Goal: Transaction & Acquisition: Obtain resource

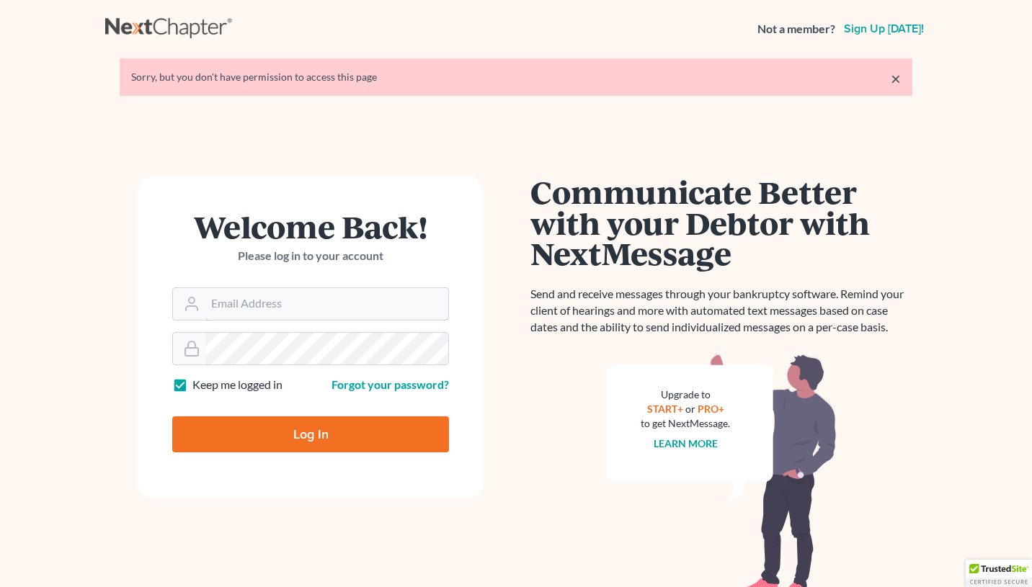
type input "keithwhite3@me.com"
click at [325, 445] on input "Log In" at bounding box center [310, 434] width 277 height 36
type input "Thinking..."
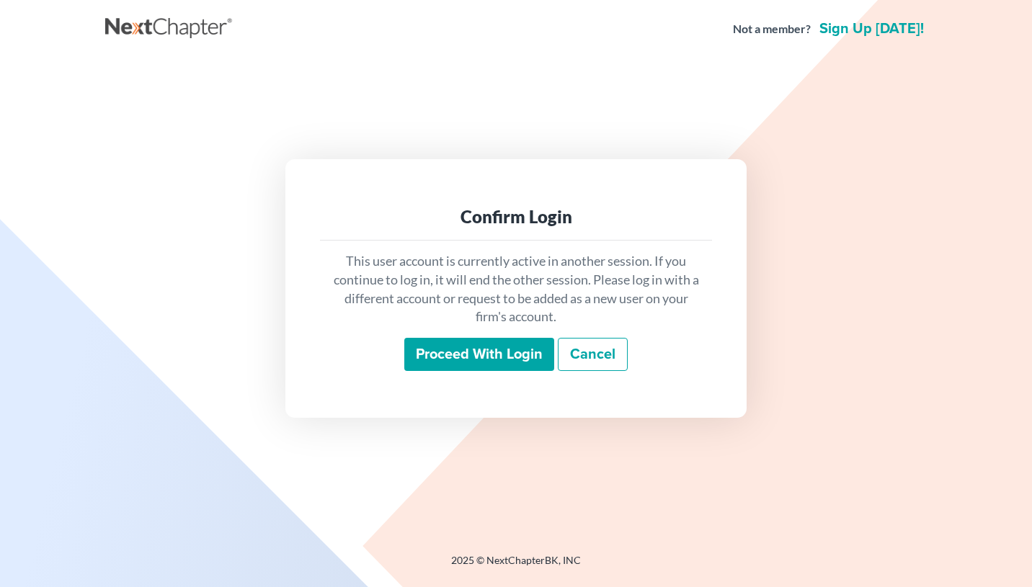
click at [492, 355] on input "Proceed with login" at bounding box center [479, 354] width 150 height 33
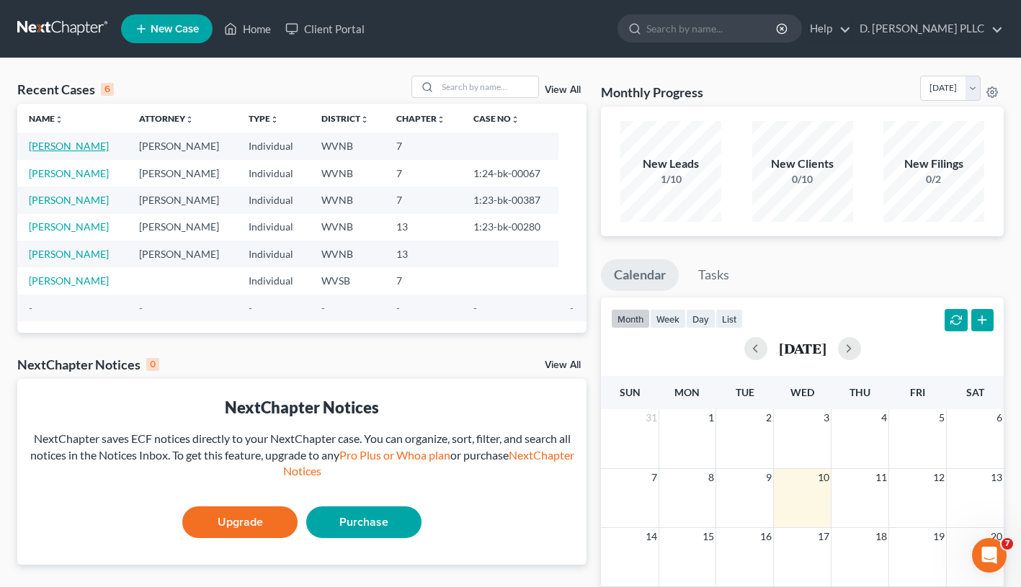
click at [68, 145] on link "[PERSON_NAME]" at bounding box center [69, 146] width 80 height 12
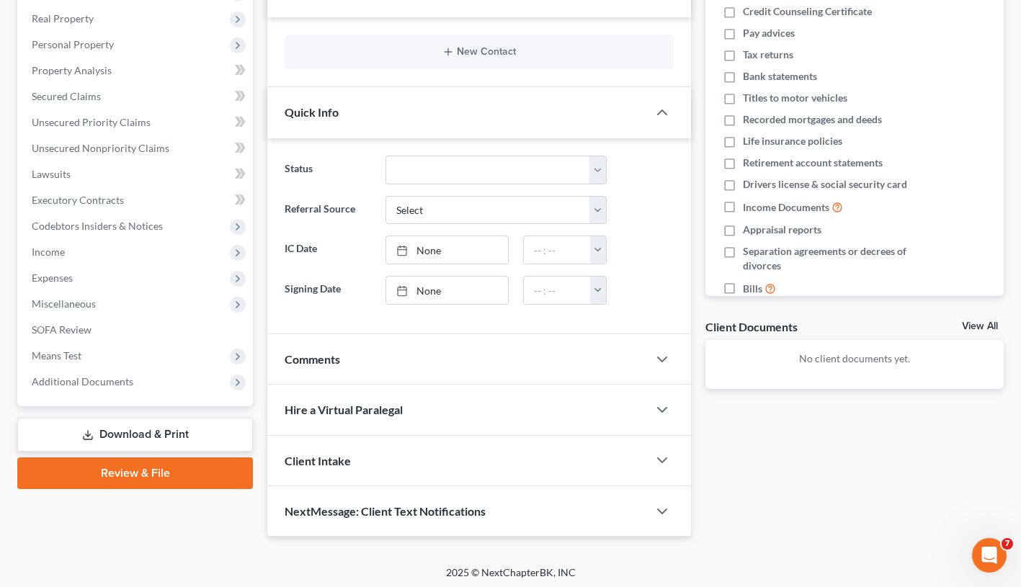
scroll to position [225, 0]
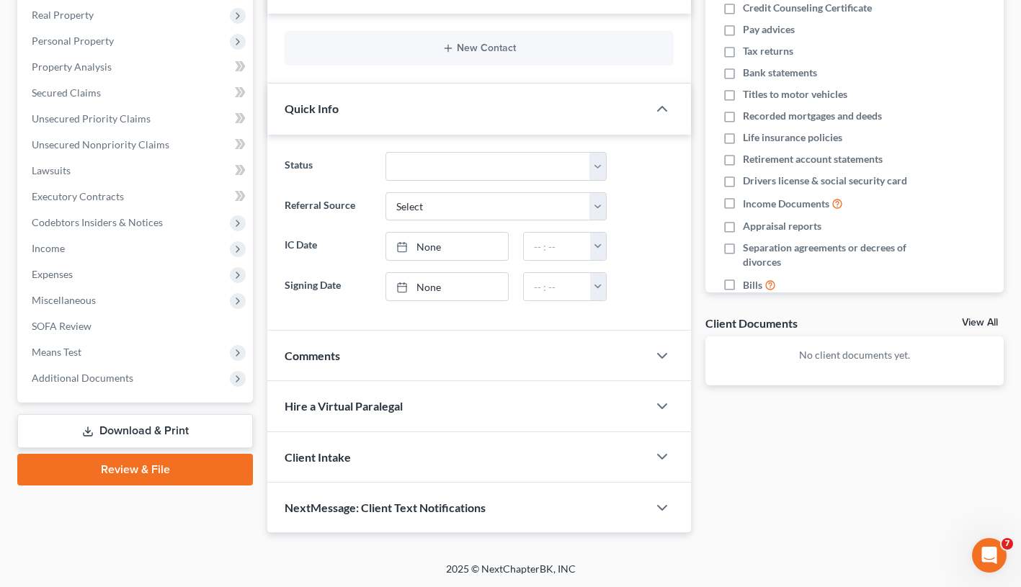
click at [163, 431] on link "Download & Print" at bounding box center [135, 431] width 236 height 34
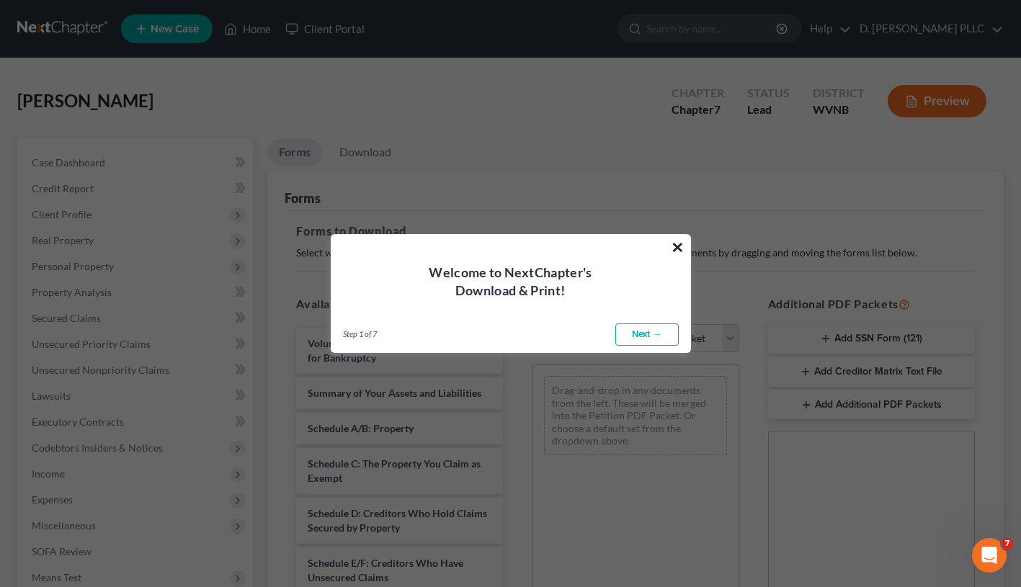
click at [674, 249] on button "×" at bounding box center [678, 247] width 14 height 23
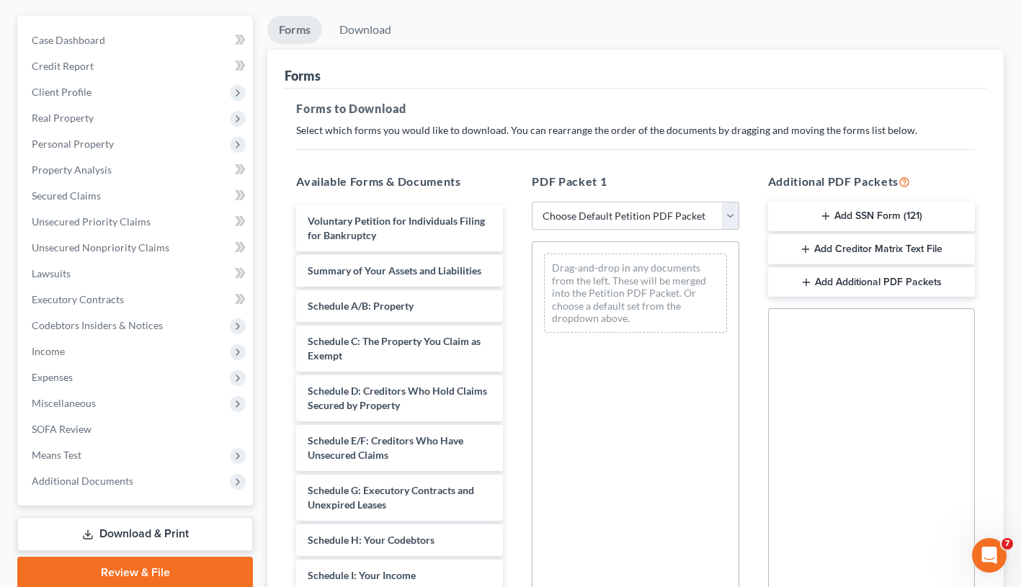
scroll to position [122, 0]
click at [819, 205] on button "Add SSN Form (121)" at bounding box center [871, 217] width 207 height 30
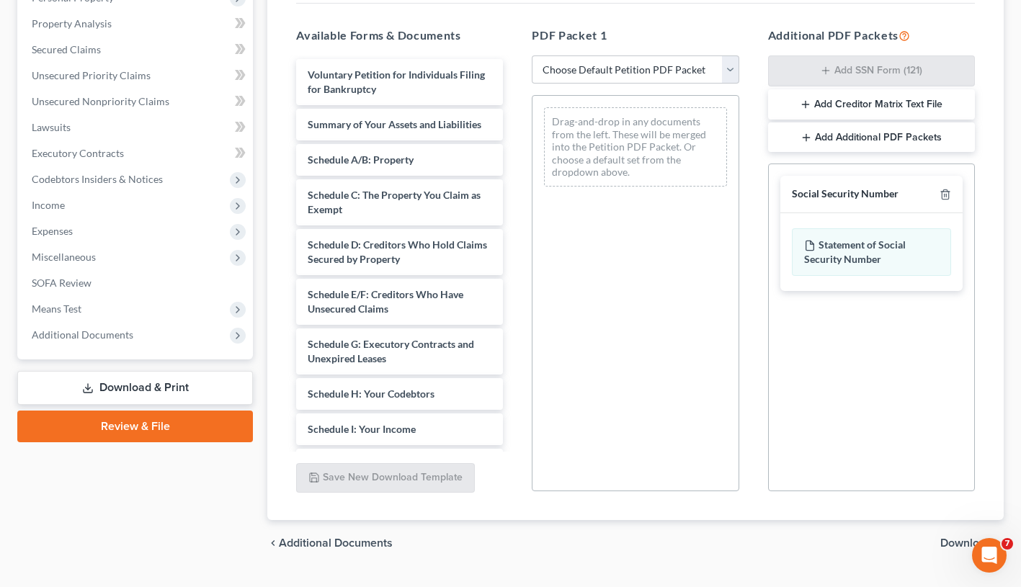
scroll to position [302, 0]
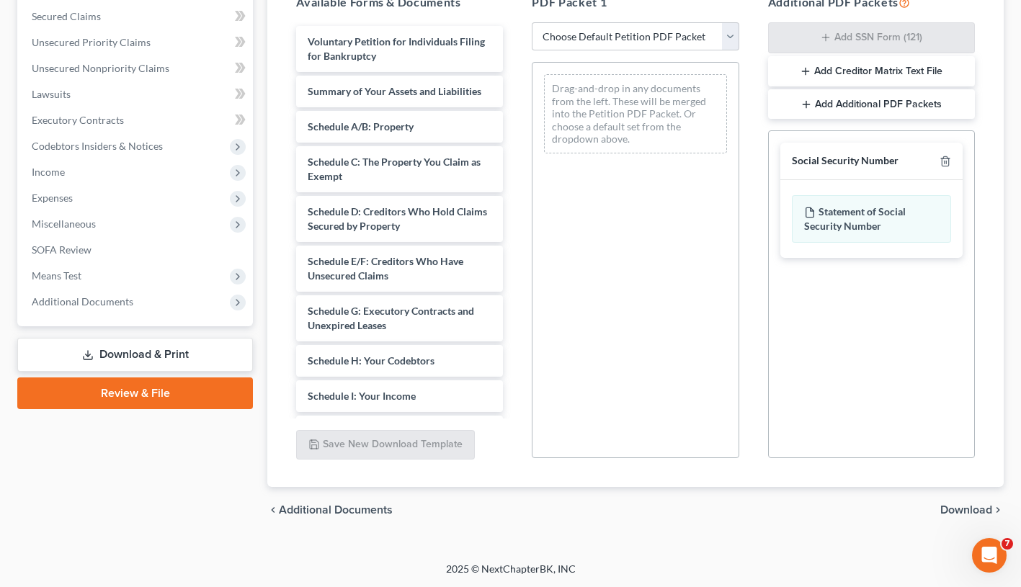
click at [961, 509] on span "Download" at bounding box center [966, 510] width 52 height 12
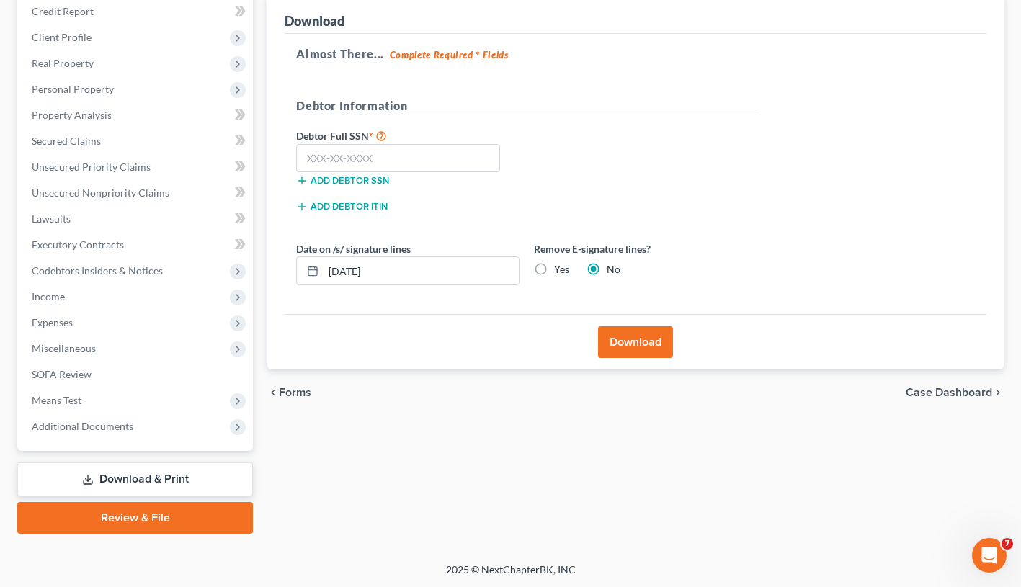
click at [646, 340] on button "Download" at bounding box center [635, 342] width 75 height 32
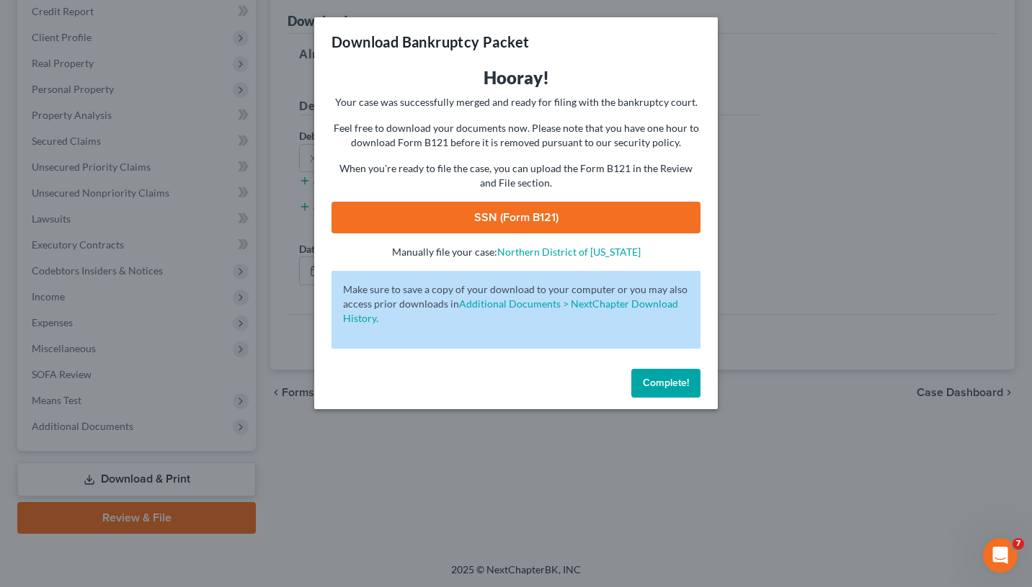
click at [517, 218] on link "SSN (Form B121)" at bounding box center [515, 218] width 369 height 32
